Goal: Check status

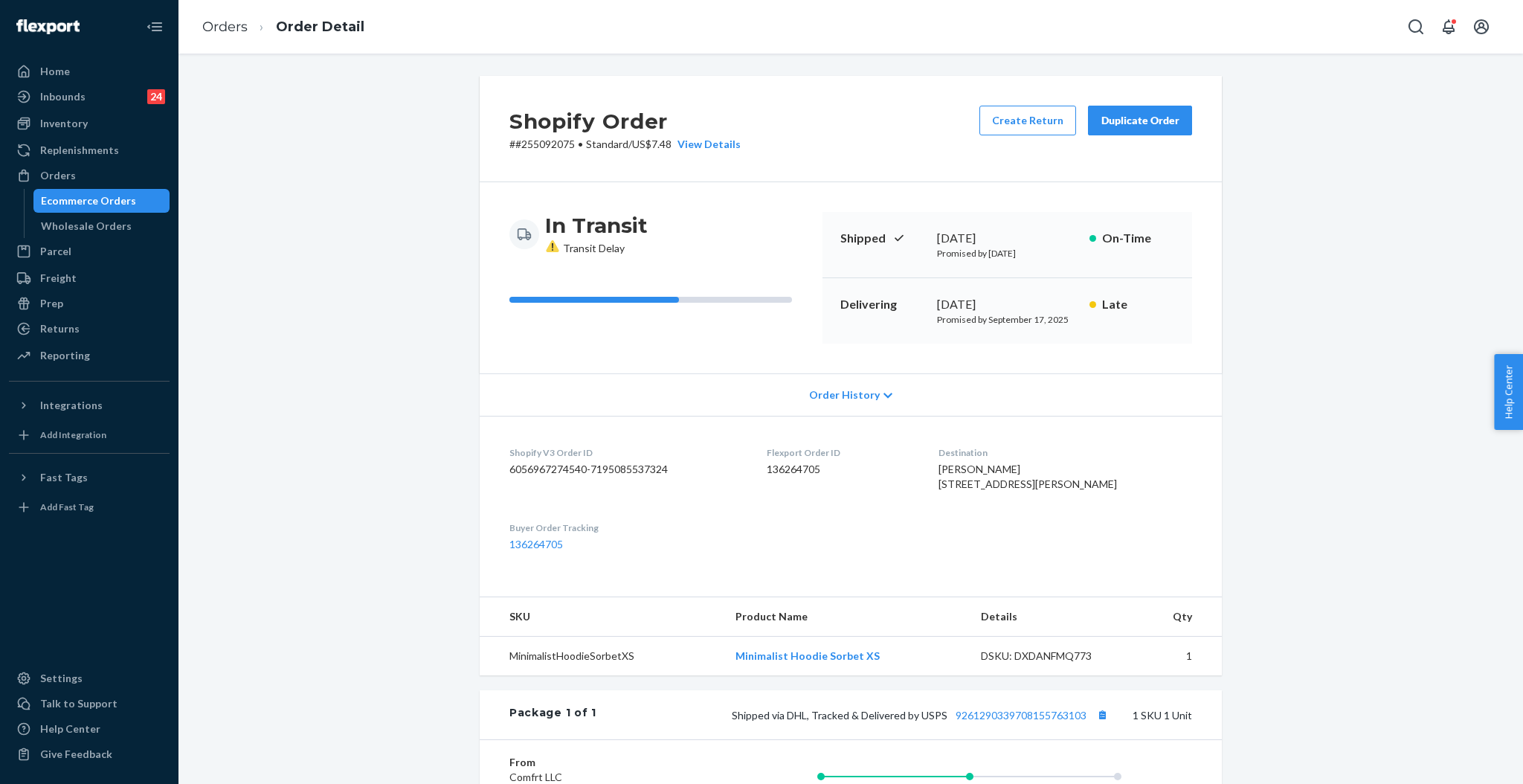
drag, startPoint x: 47, startPoint y: 176, endPoint x: 389, endPoint y: 73, distance: 357.2
click at [50, 175] on div "Orders" at bounding box center [59, 176] width 36 height 15
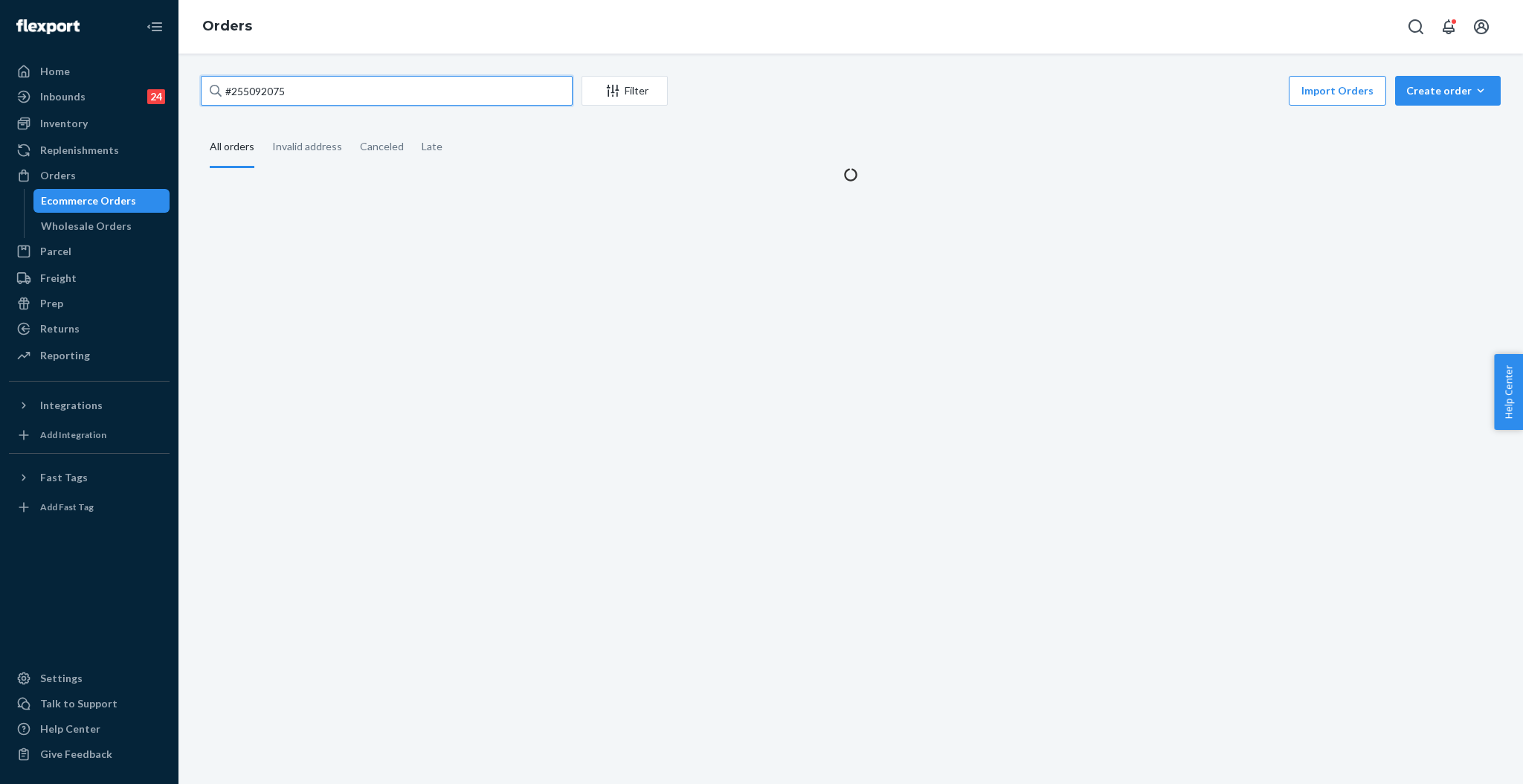
click at [405, 82] on input "#255092075" at bounding box center [387, 91] width 372 height 30
paste input "183128"
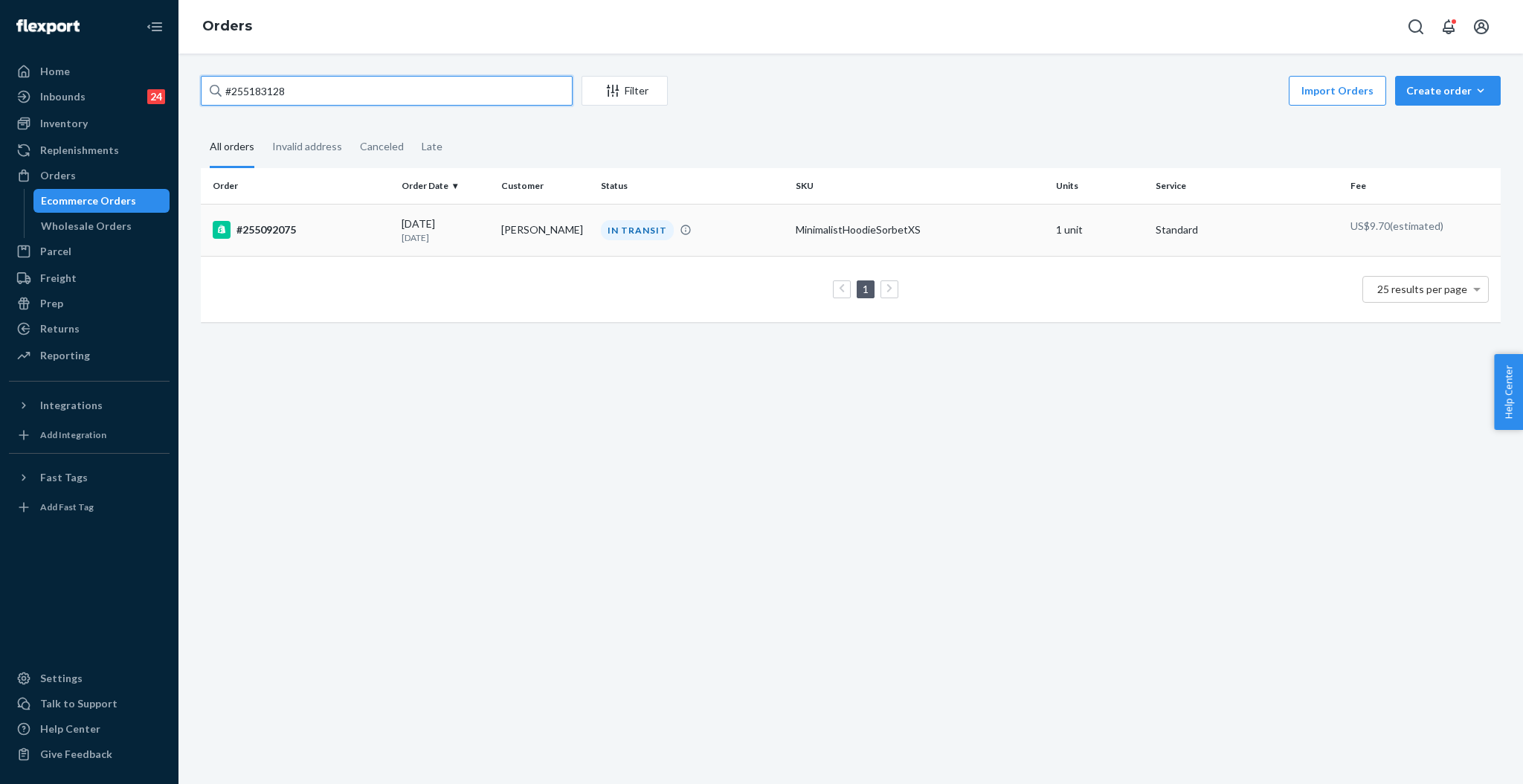
type input "#255183128"
click at [417, 239] on p "[DATE]" at bounding box center [445, 237] width 88 height 13
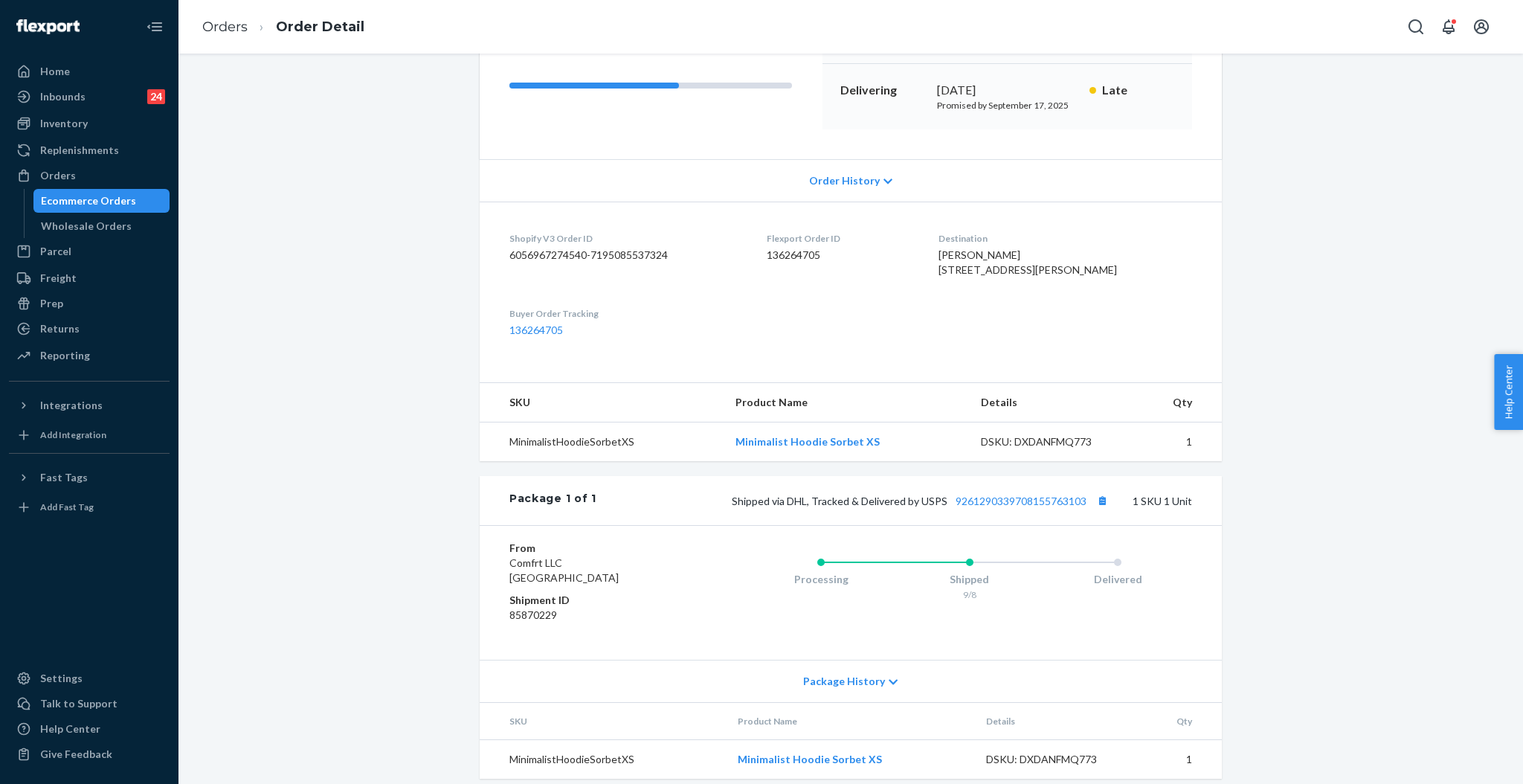
scroll to position [256, 0]
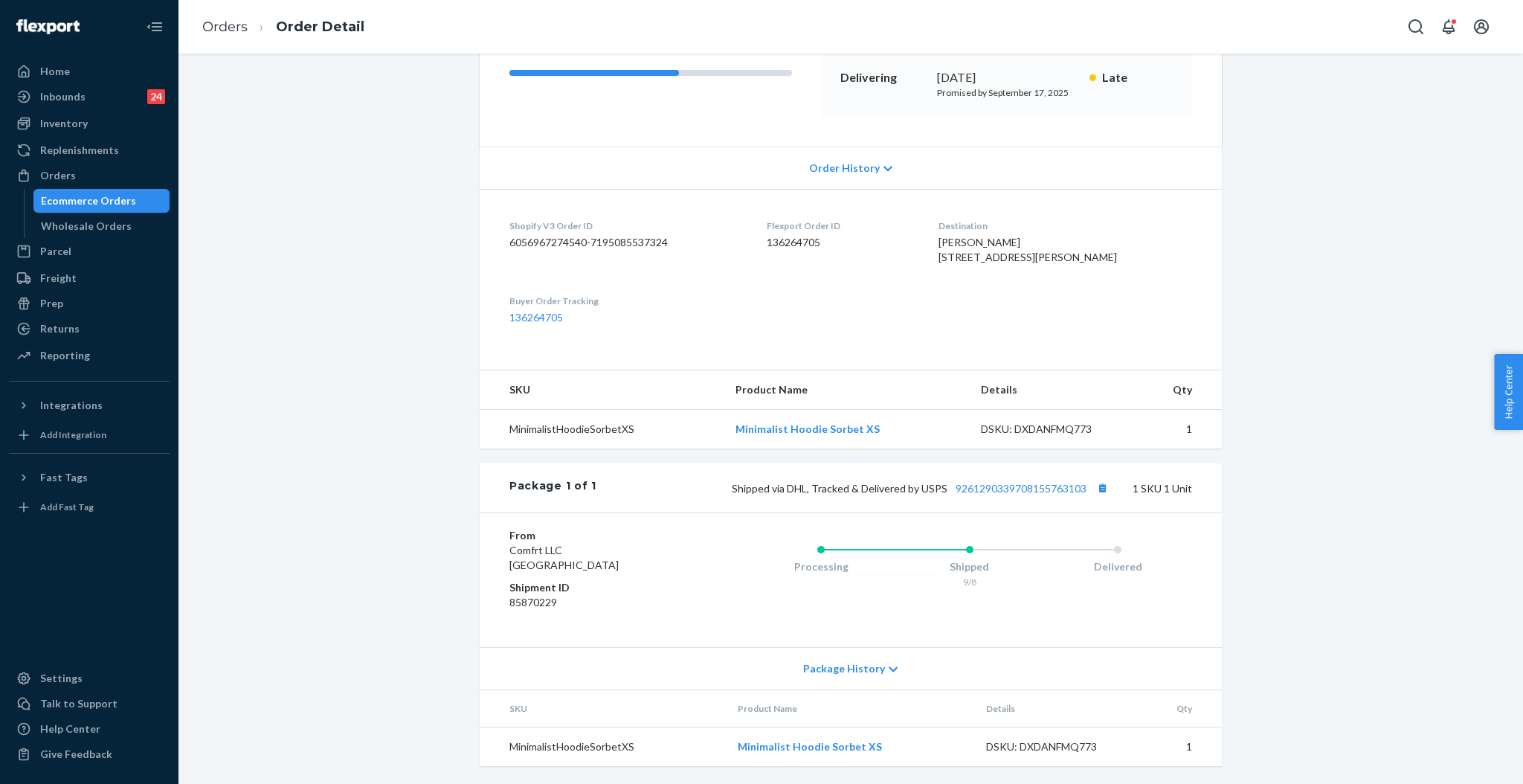
click at [1017, 481] on div "Shipped via DHL, Tracked & Delivered by USPS 9261290339708155763103 1 SKU 1 Unit" at bounding box center [894, 488] width 596 height 20
click at [1017, 487] on link "9261290339708155763103" at bounding box center [1021, 488] width 131 height 13
